Goal: Find specific page/section: Find specific page/section

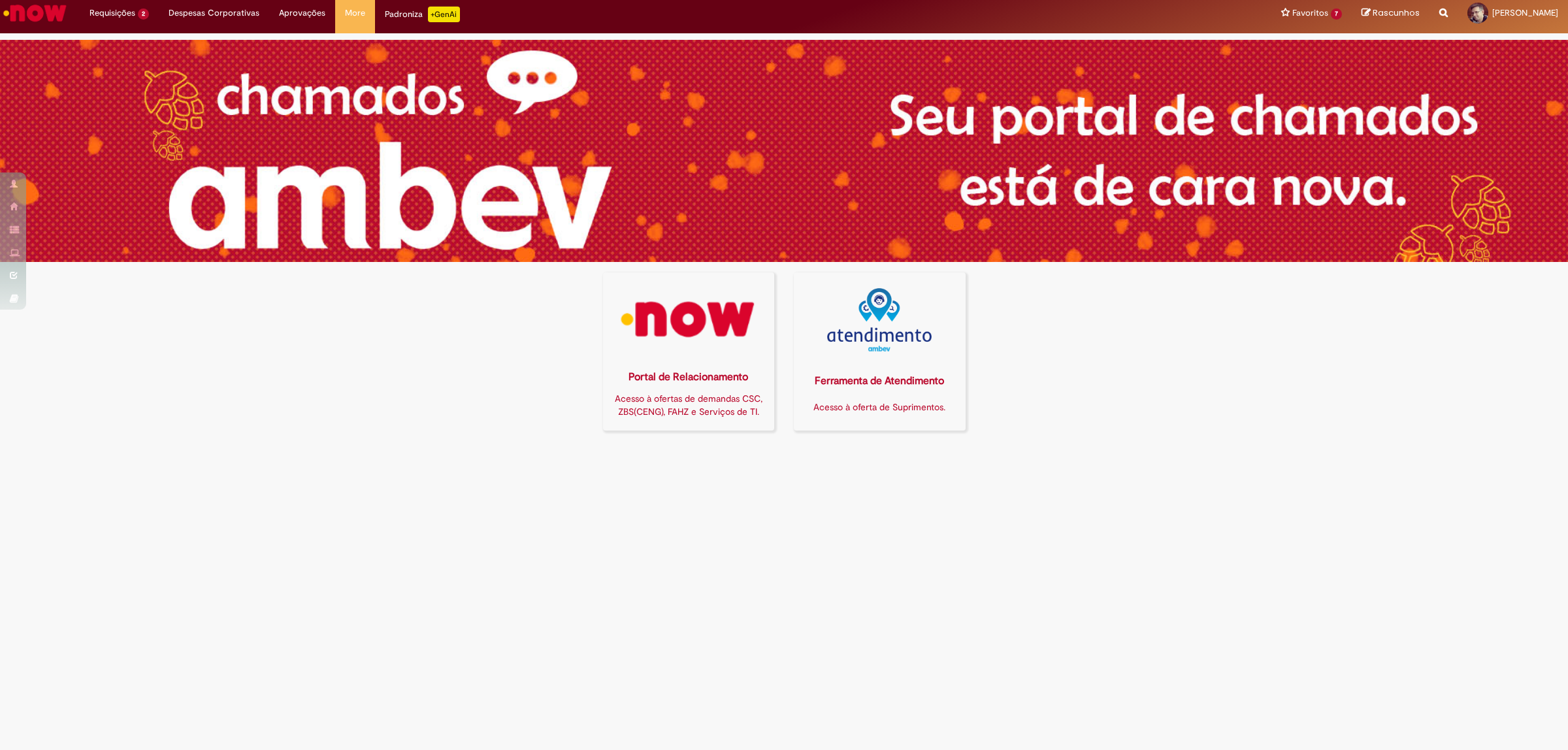
click at [704, 330] on img at bounding box center [689, 320] width 155 height 64
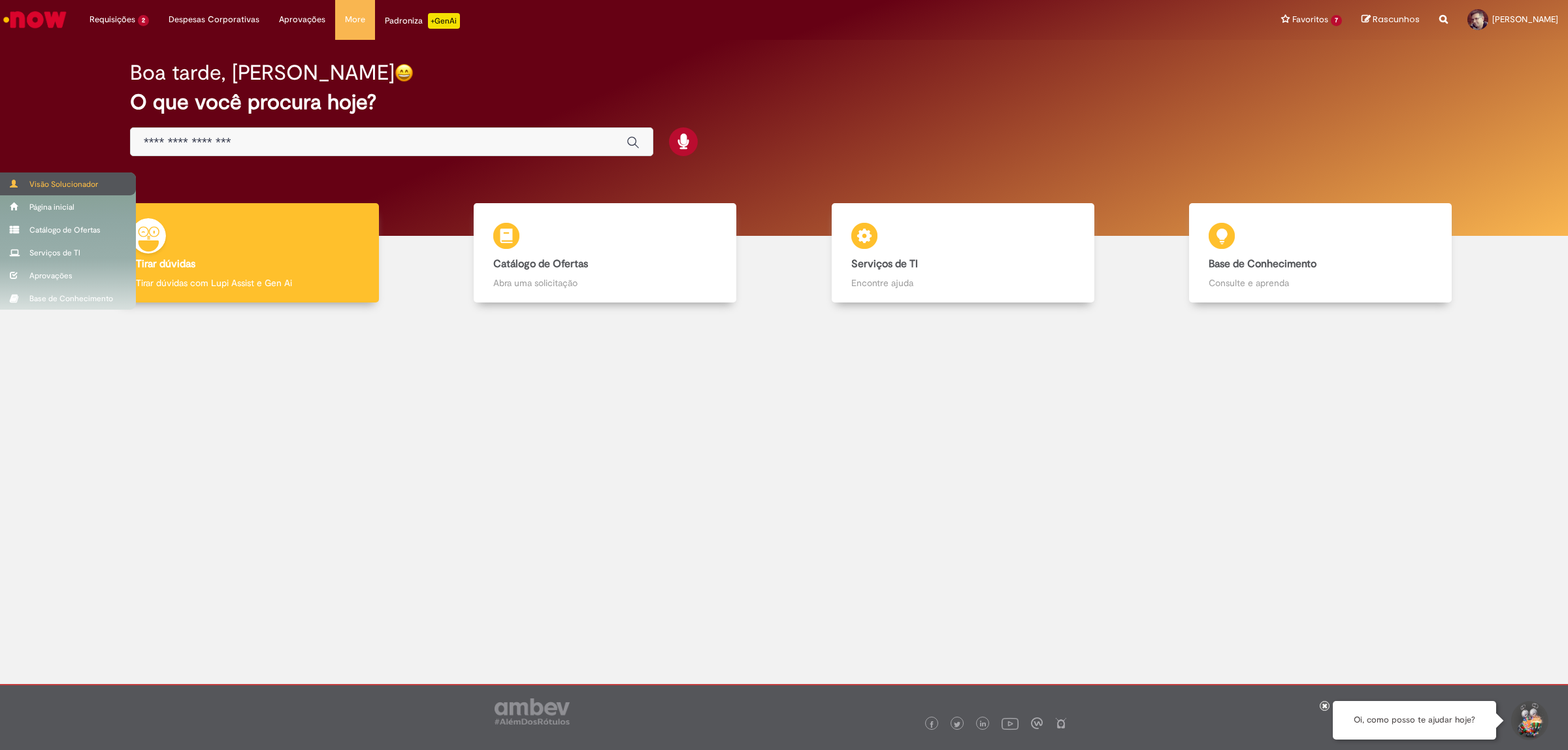
click at [21, 180] on div "Visão Solucionador" at bounding box center [68, 183] width 136 height 23
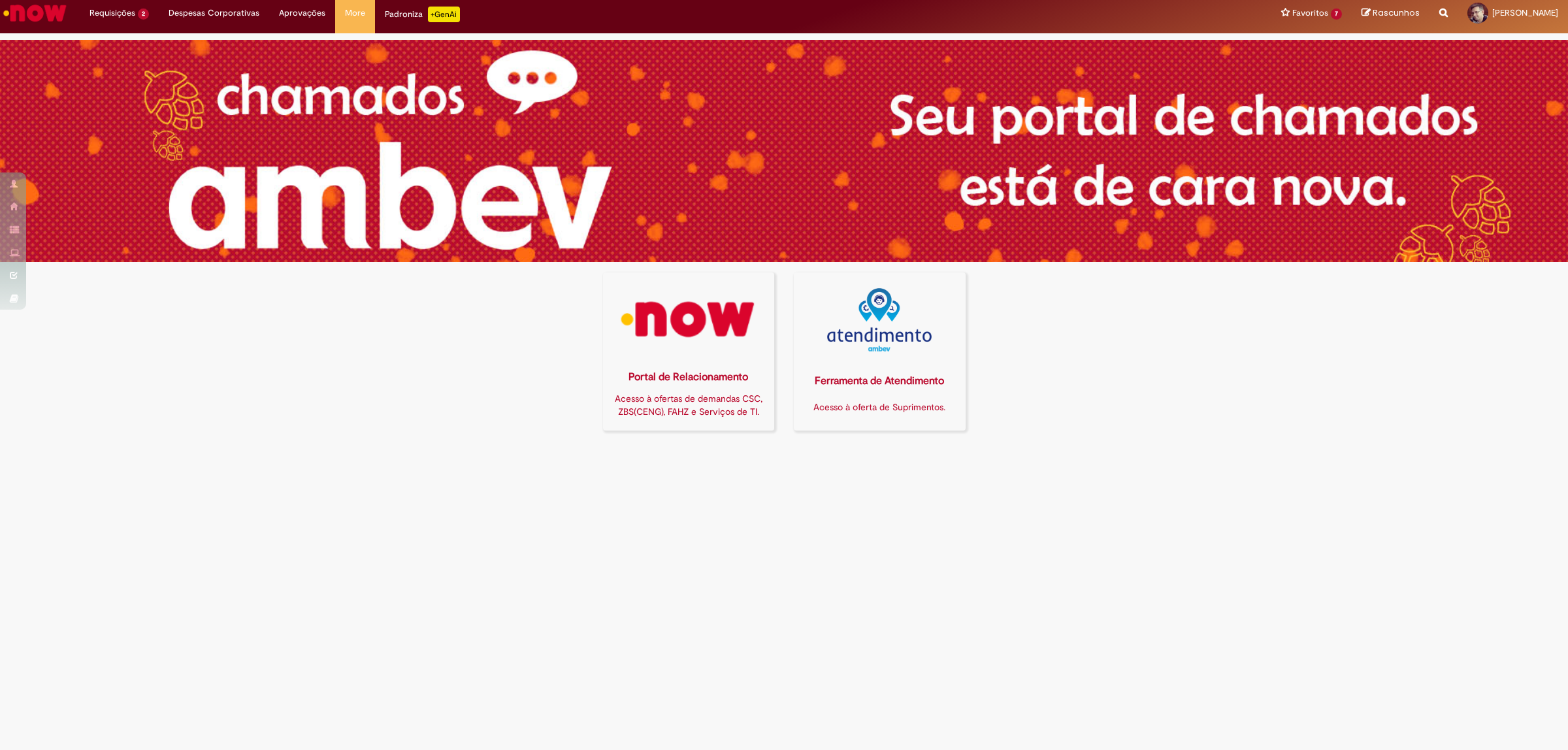
click at [714, 314] on img at bounding box center [689, 320] width 155 height 64
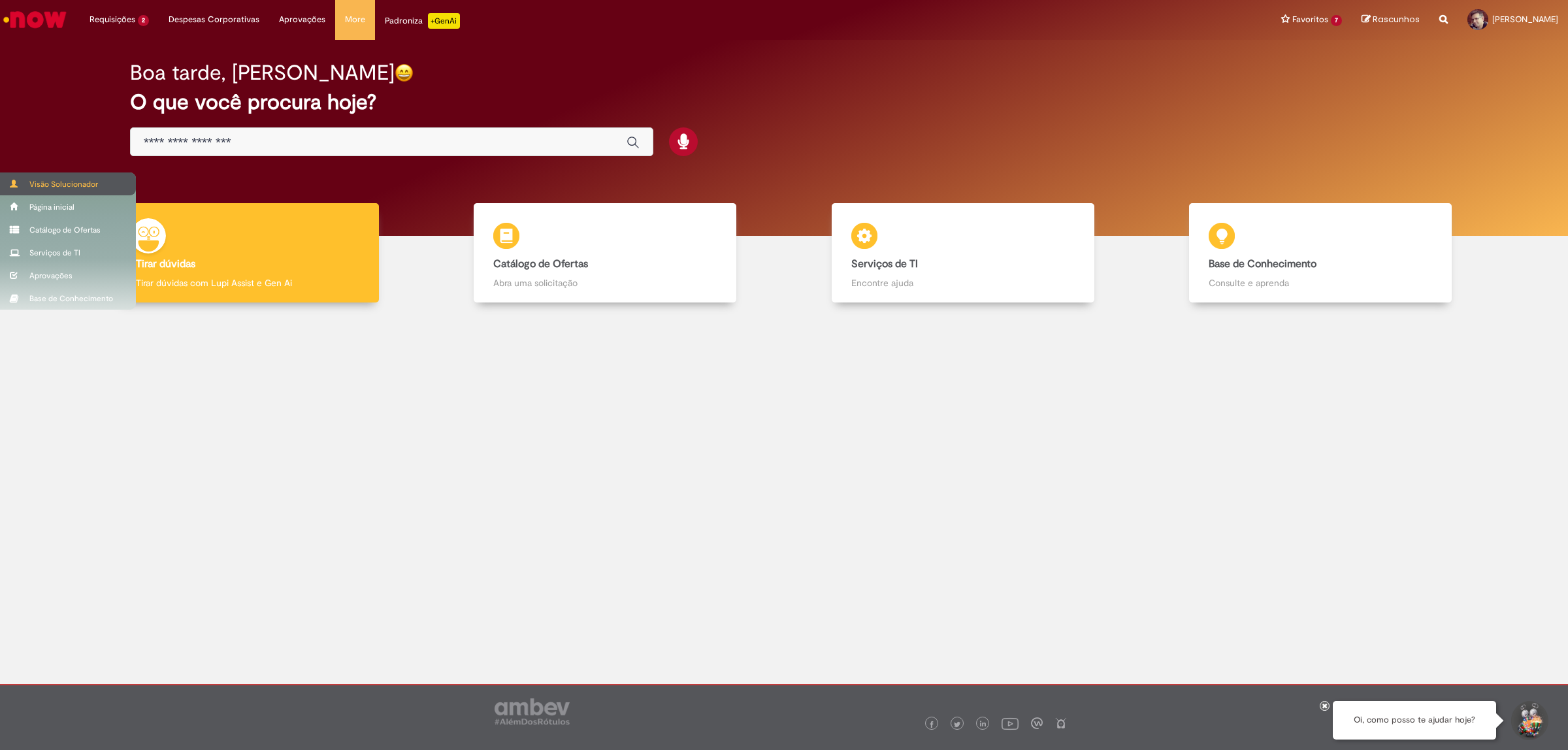
click at [12, 175] on div "Visão Solucionador" at bounding box center [68, 183] width 136 height 23
